Goal: Task Accomplishment & Management: Manage account settings

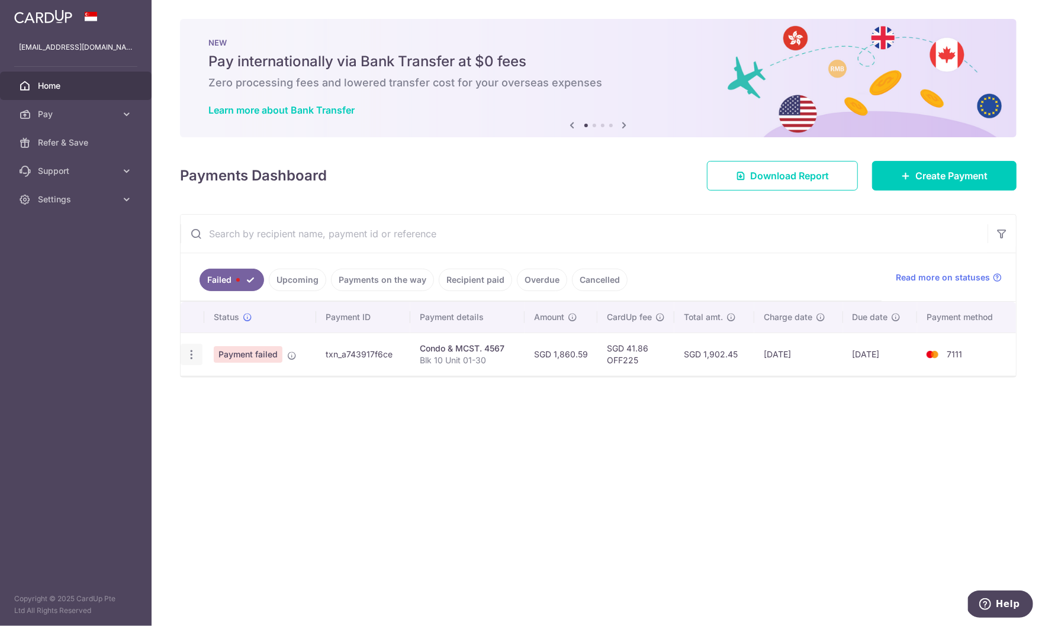
click at [194, 359] on icon "button" at bounding box center [191, 355] width 12 height 12
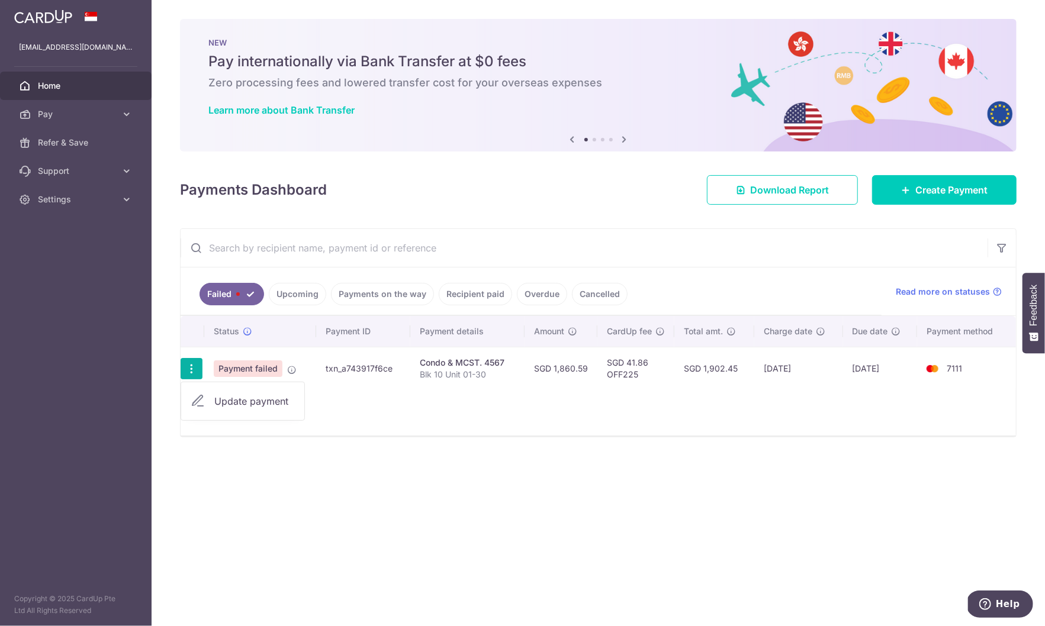
click at [220, 387] on ul "Update payment" at bounding box center [243, 401] width 124 height 39
click at [194, 370] on icon "button" at bounding box center [191, 369] width 12 height 12
click at [231, 398] on span "Update payment" at bounding box center [254, 401] width 81 height 14
radio input "true"
type input "1,860.59"
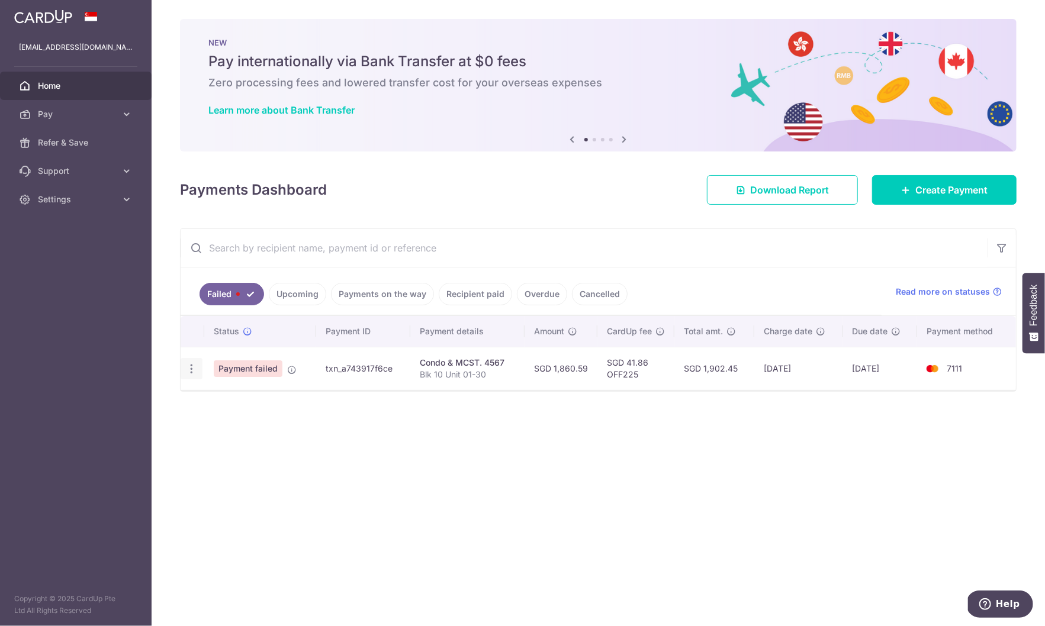
type input "Blk 10 Unit 01-30"
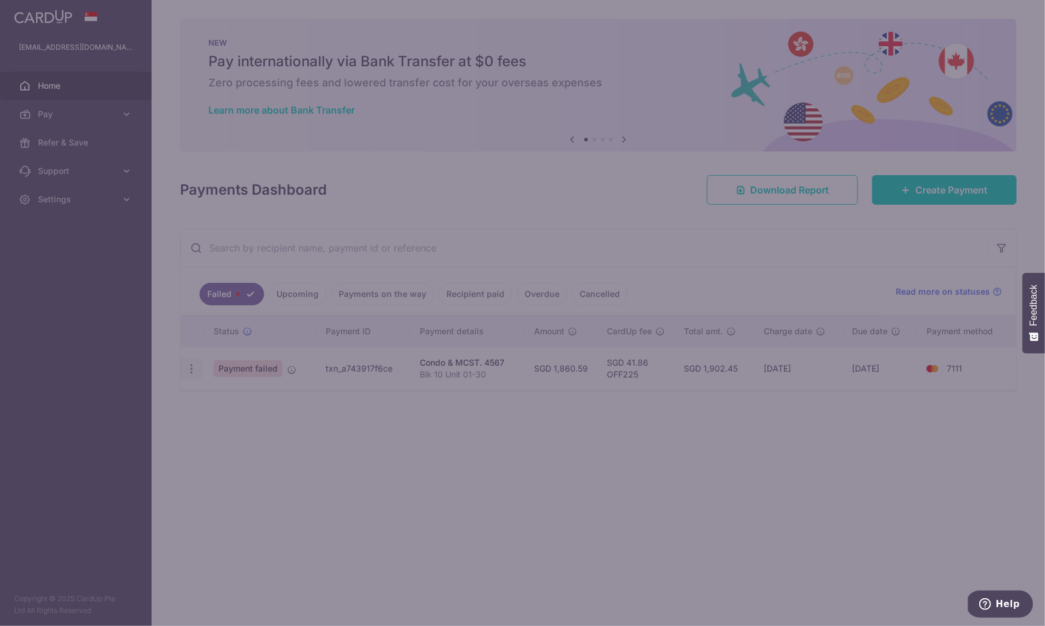
type input "OFF225"
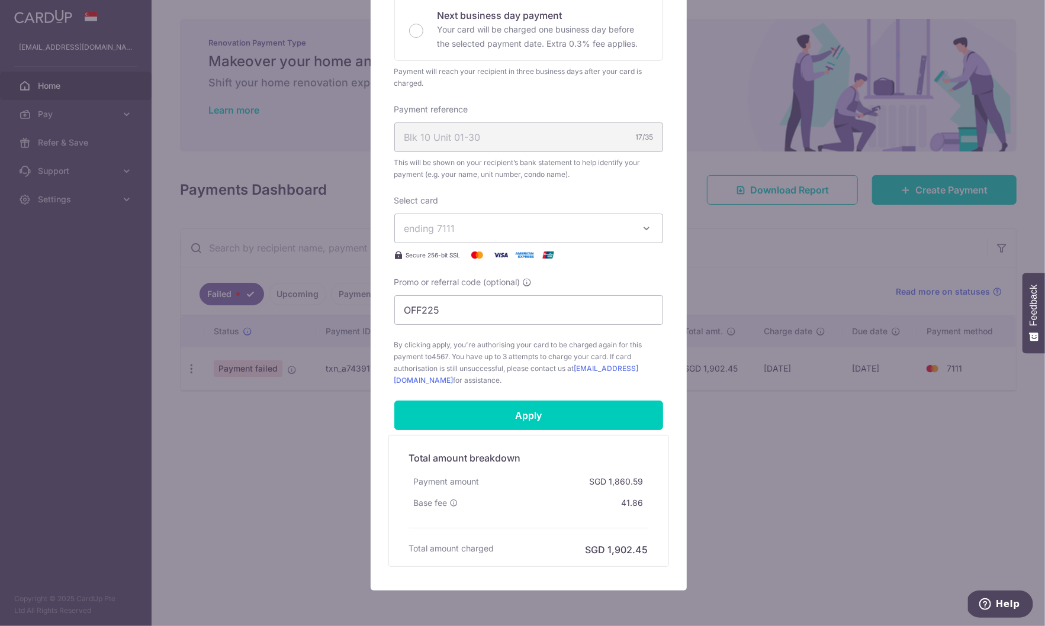
scroll to position [288, 0]
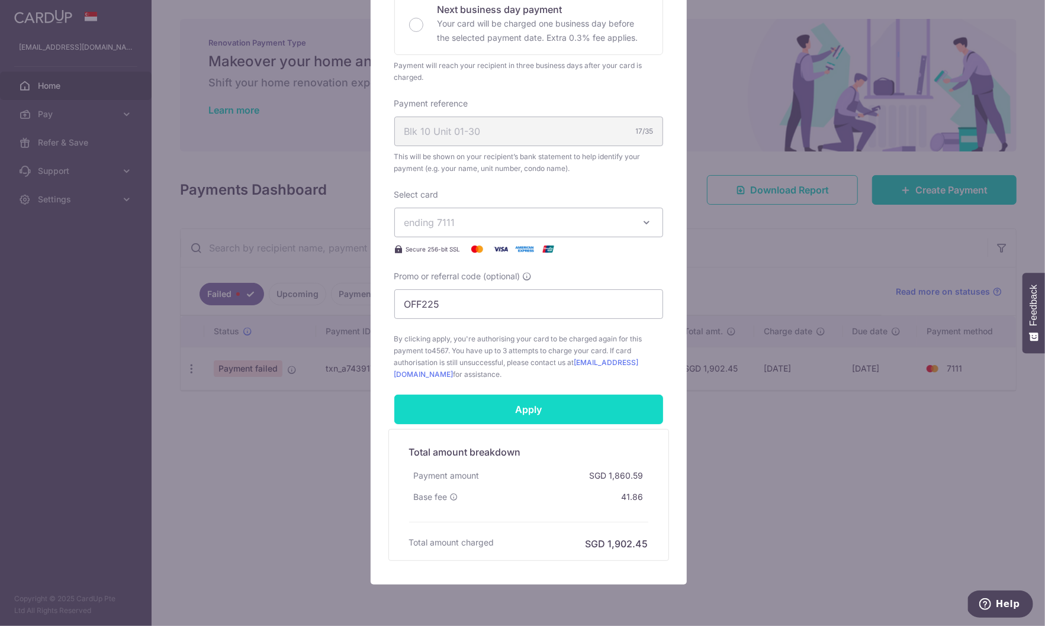
click at [494, 410] on input "Apply" at bounding box center [528, 410] width 269 height 30
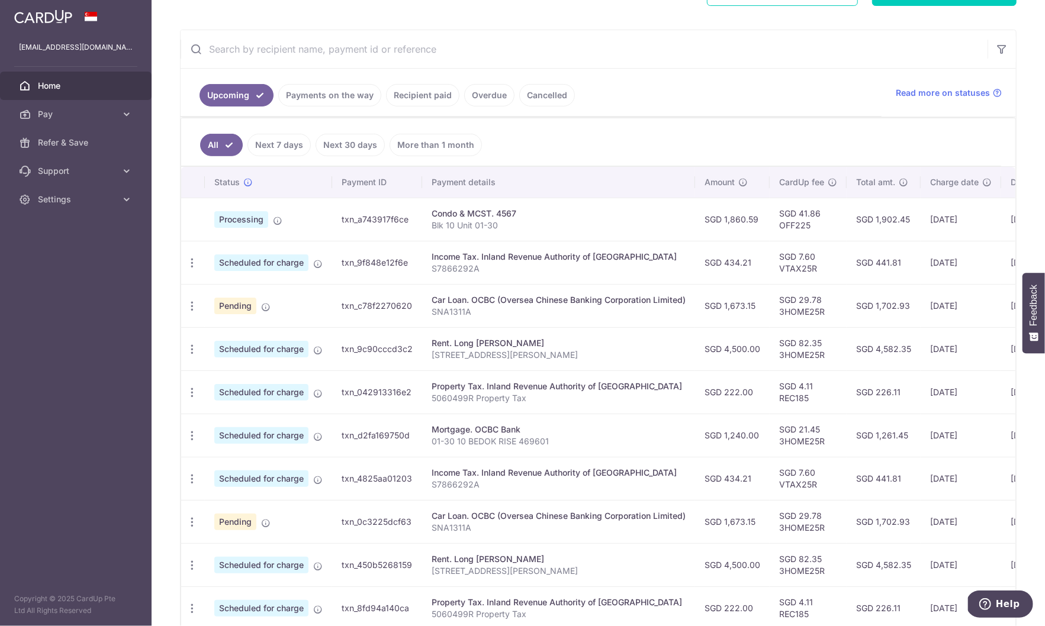
scroll to position [210, 0]
